Goal: Task Accomplishment & Management: Manage account settings

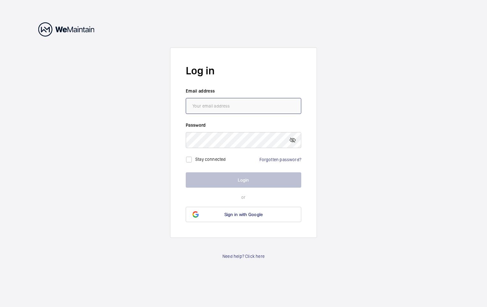
drag, startPoint x: 0, startPoint y: 0, endPoint x: 223, endPoint y: 103, distance: 245.4
click at [223, 103] on input "email" at bounding box center [244, 106] width 116 height 16
type input "[EMAIL_ADDRESS][DOMAIN_NAME]"
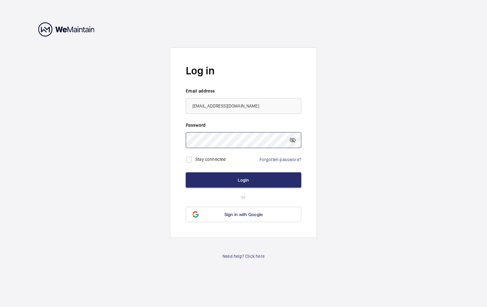
click at [186, 172] on button "Login" at bounding box center [244, 179] width 116 height 15
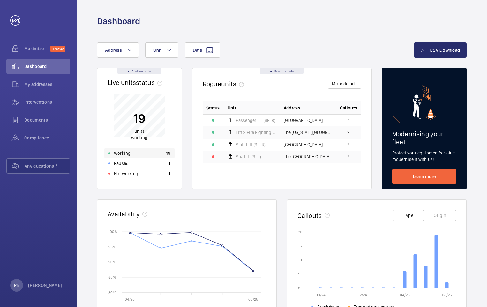
click at [123, 154] on p "Working" at bounding box center [122, 153] width 17 height 6
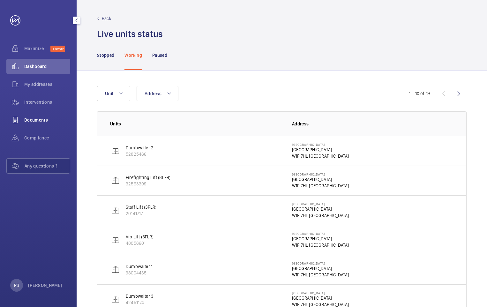
click at [44, 120] on span "Documents" at bounding box center [47, 120] width 46 height 6
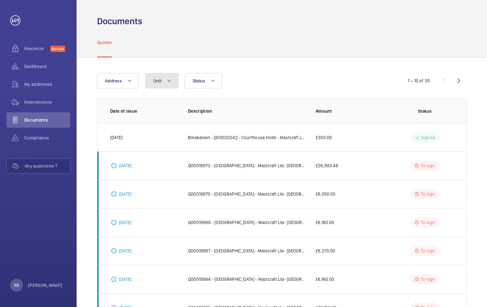
click at [167, 81] on mat-icon at bounding box center [169, 81] width 5 height 8
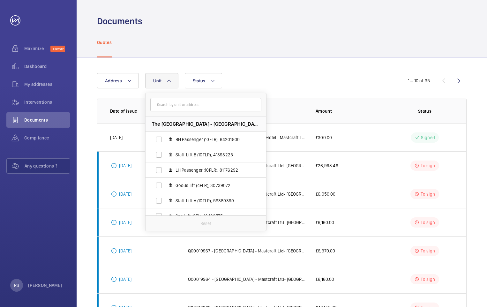
click at [167, 81] on mat-icon at bounding box center [169, 81] width 5 height 8
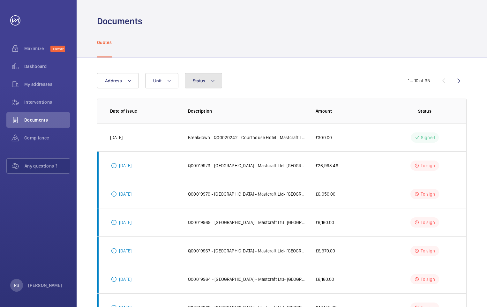
click at [215, 79] on mat-icon at bounding box center [212, 81] width 5 height 8
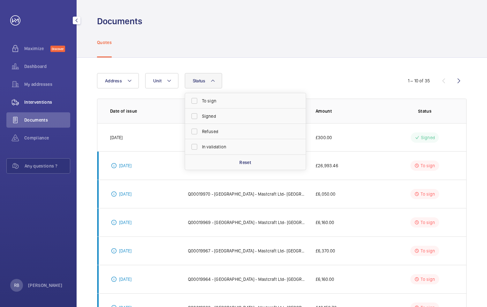
click at [30, 102] on span "Interventions" at bounding box center [47, 102] width 46 height 6
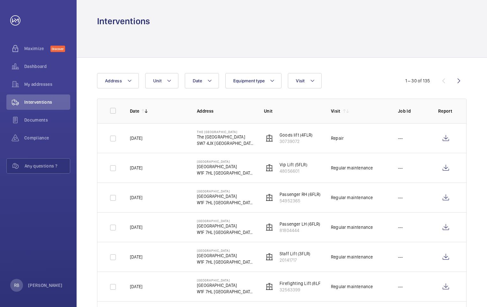
click at [271, 168] on img at bounding box center [269, 168] width 8 height 8
click at [268, 167] on img at bounding box center [269, 168] width 8 height 8
click at [213, 166] on p "[GEOGRAPHIC_DATA]" at bounding box center [225, 166] width 57 height 6
click at [445, 167] on wm-front-icon-button at bounding box center [445, 167] width 15 height 15
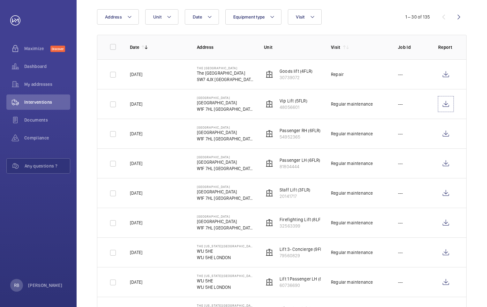
scroll to position [96, 0]
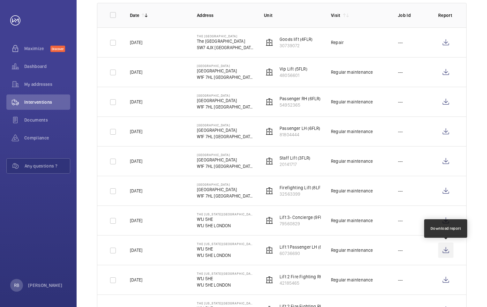
click at [446, 250] on wm-front-icon-button at bounding box center [445, 250] width 15 height 15
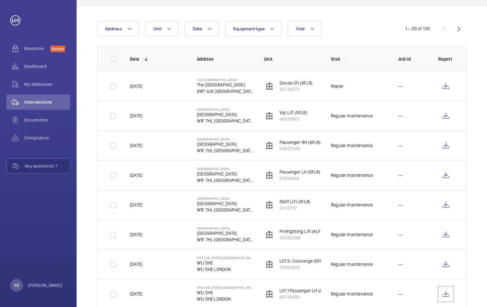
scroll to position [0, 0]
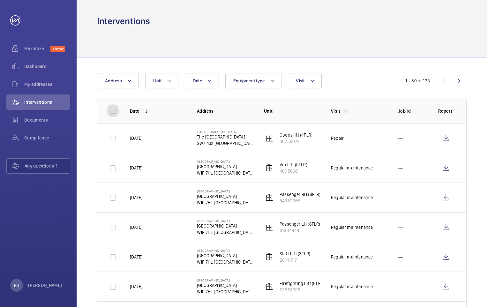
click at [112, 110] on input "checkbox" at bounding box center [113, 110] width 13 height 13
checkbox input "true"
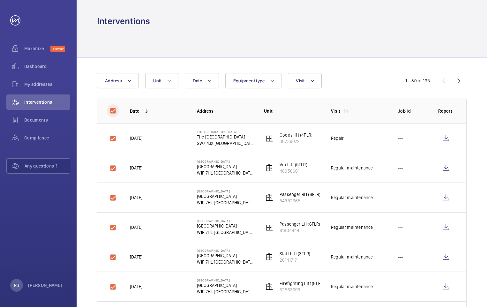
checkbox input "true"
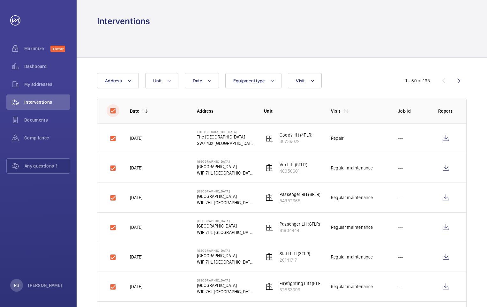
checkbox input "true"
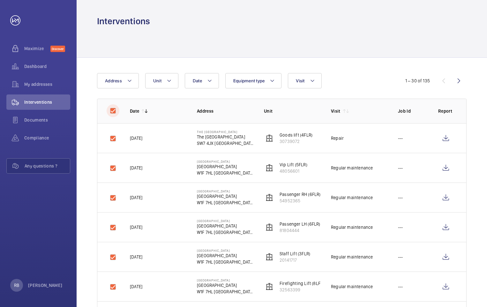
checkbox input "true"
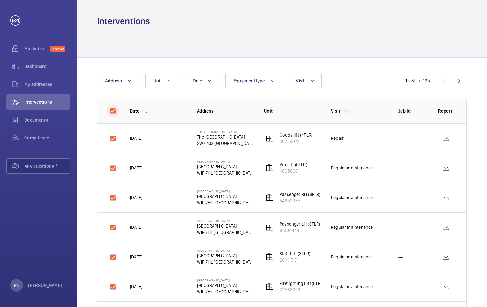
checkbox input "true"
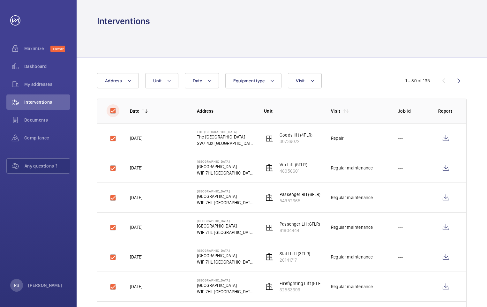
checkbox input "true"
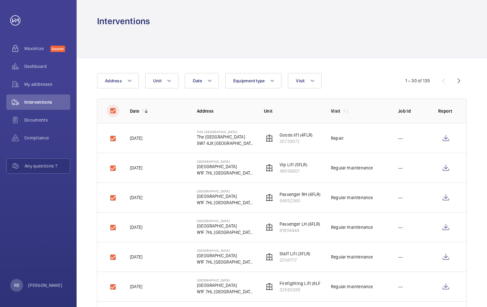
checkbox input "true"
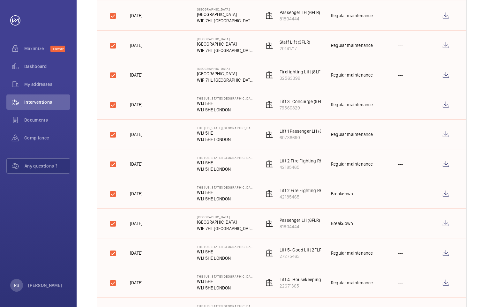
scroll to position [20, 0]
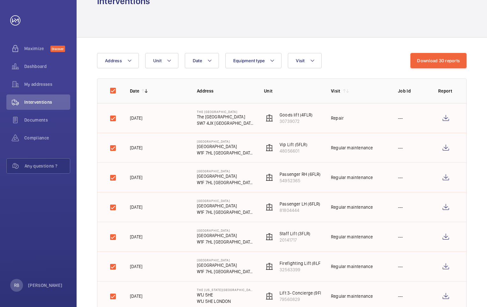
click at [440, 28] on div at bounding box center [282, 22] width 370 height 30
click at [438, 62] on button "Download 30 reports" at bounding box center [438, 60] width 56 height 15
click at [111, 90] on input "checkbox" at bounding box center [113, 90] width 13 height 13
checkbox input "false"
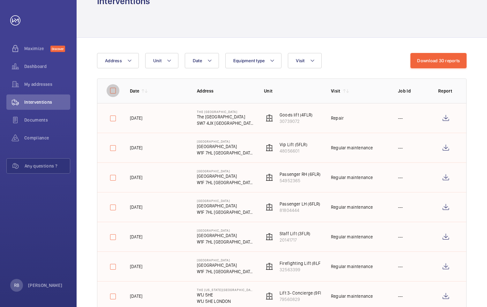
checkbox input "false"
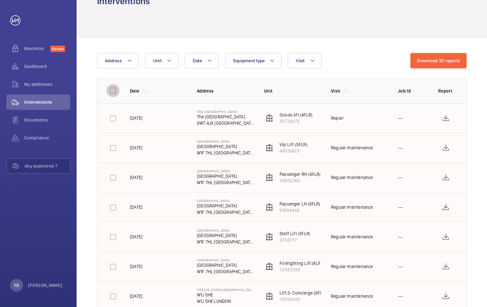
checkbox input "false"
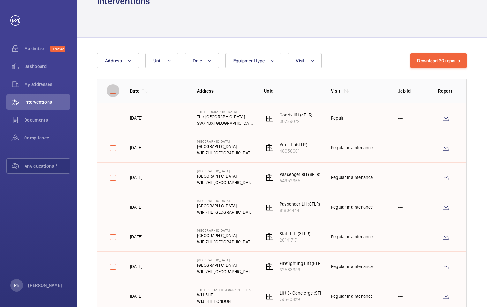
checkbox input "false"
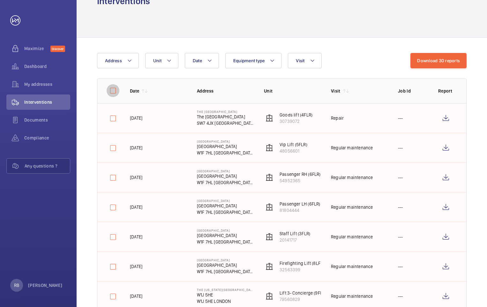
checkbox input "false"
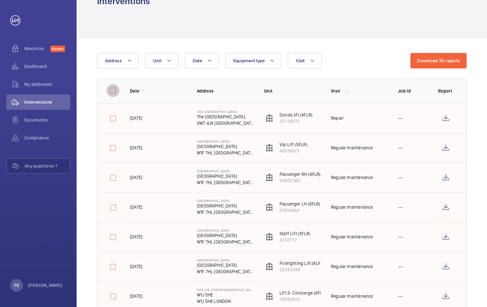
checkbox input "false"
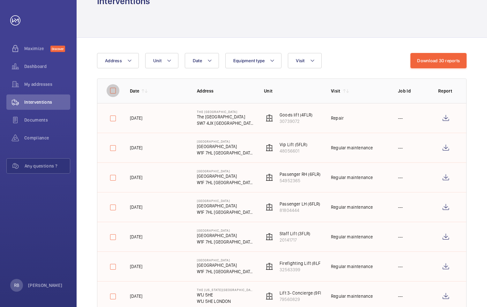
checkbox input "false"
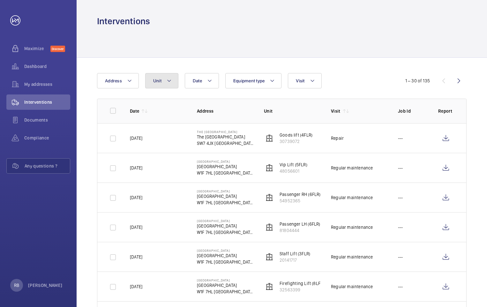
click at [169, 81] on mat-icon at bounding box center [169, 81] width 5 height 8
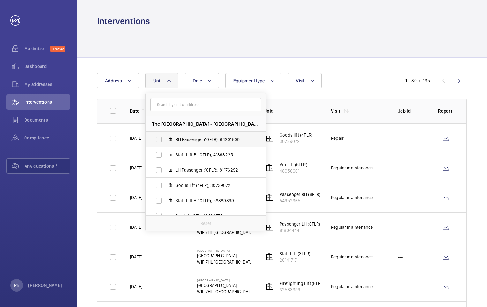
click at [157, 138] on label "RH Passenger (10FLR), 64201800" at bounding box center [201, 139] width 110 height 15
click at [157, 138] on input "RH Passenger (10FLR), 64201800" at bounding box center [159, 139] width 13 height 13
checkbox input "true"
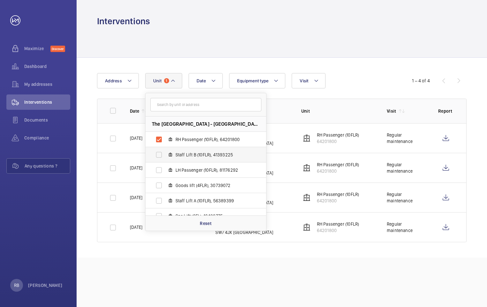
click at [158, 153] on label "Staff Lift B (10FLR), 41393225" at bounding box center [201, 154] width 110 height 15
click at [158, 153] on input "Staff Lift B (10FLR), 41393225" at bounding box center [159, 154] width 13 height 13
checkbox input "true"
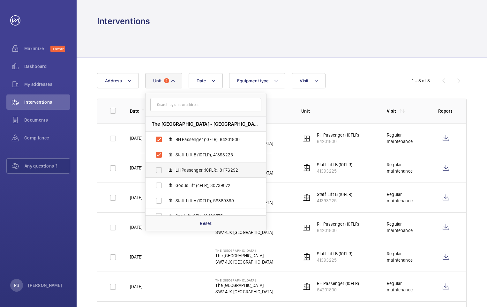
click at [160, 170] on label "LH Passenger (10FLR), 81176292" at bounding box center [201, 169] width 110 height 15
click at [160, 170] on input "LH Passenger (10FLR), 81176292" at bounding box center [159, 170] width 13 height 13
checkbox input "true"
click at [159, 186] on label "Goods lift (4FLR), 30739072" at bounding box center [201, 185] width 110 height 15
click at [159, 186] on input "Goods lift (4FLR), 30739072" at bounding box center [159, 185] width 13 height 13
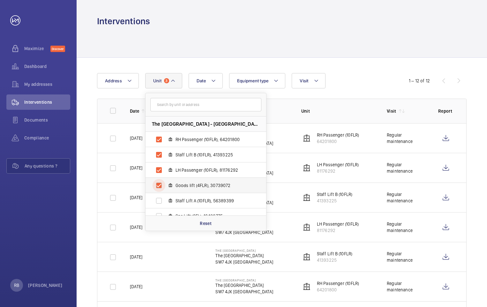
checkbox input "true"
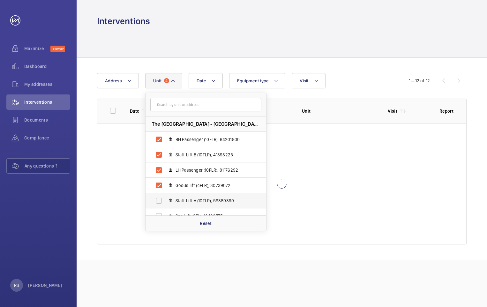
click at [157, 201] on label "Staff Lift A (10FLR), 56389399" at bounding box center [201, 200] width 110 height 15
click at [157, 201] on input "Staff Lift A (10FLR), 56389399" at bounding box center [159, 200] width 13 height 13
checkbox input "true"
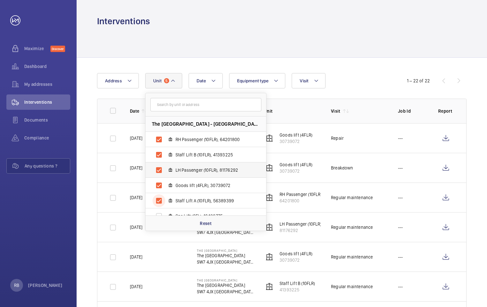
scroll to position [32, 0]
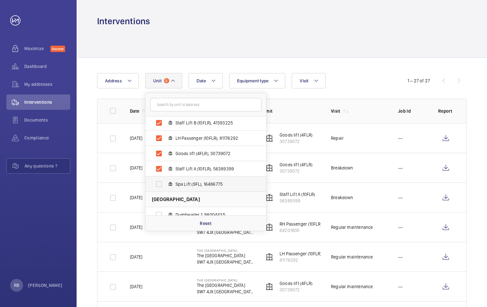
click at [160, 183] on label "Spa Lift (9FL), 16486775" at bounding box center [201, 183] width 110 height 15
click at [160, 183] on input "Spa Lift (9FL), 16486775" at bounding box center [159, 184] width 13 height 13
checkbox input "true"
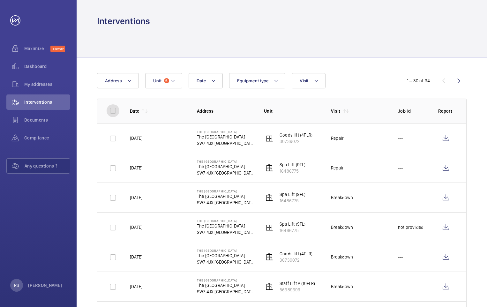
click at [111, 109] on input "checkbox" at bounding box center [113, 110] width 13 height 13
checkbox input "true"
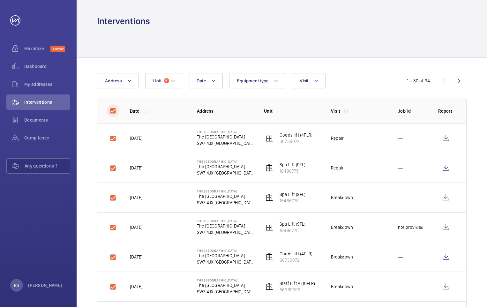
checkbox input "true"
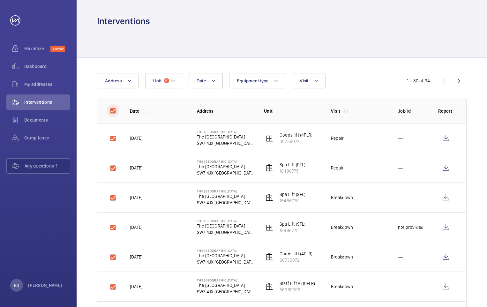
checkbox input "true"
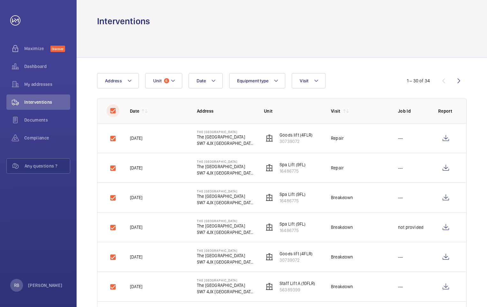
checkbox input "true"
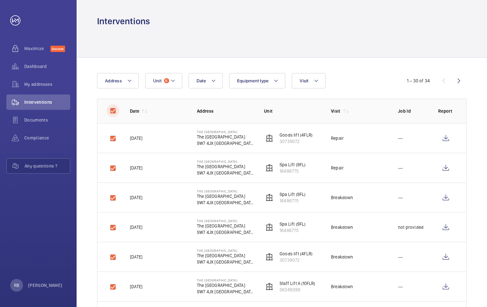
checkbox input "true"
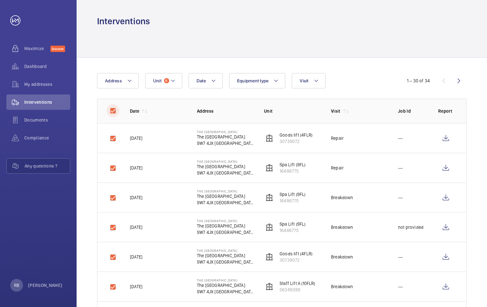
checkbox input "true"
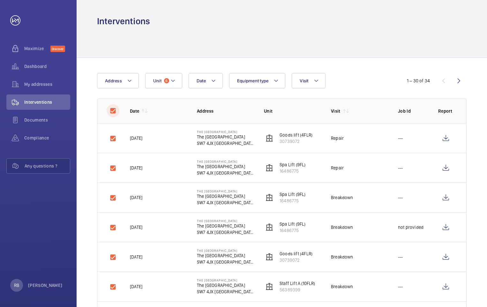
checkbox input "true"
click at [430, 80] on button "Download 30 reports" at bounding box center [438, 80] width 56 height 15
